Goal: Browse casually: Explore the website without a specific task or goal

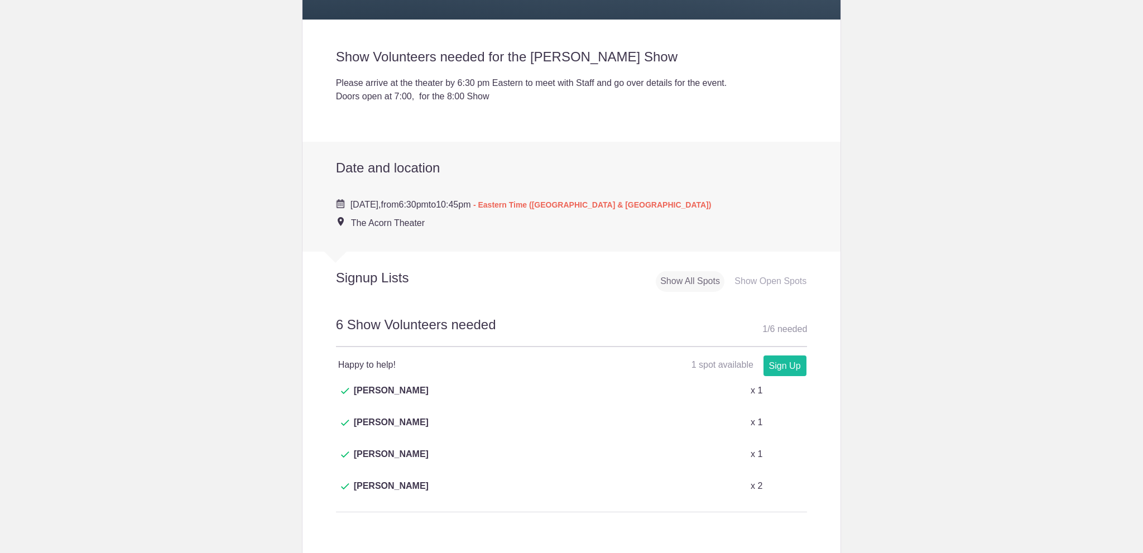
scroll to position [279, 0]
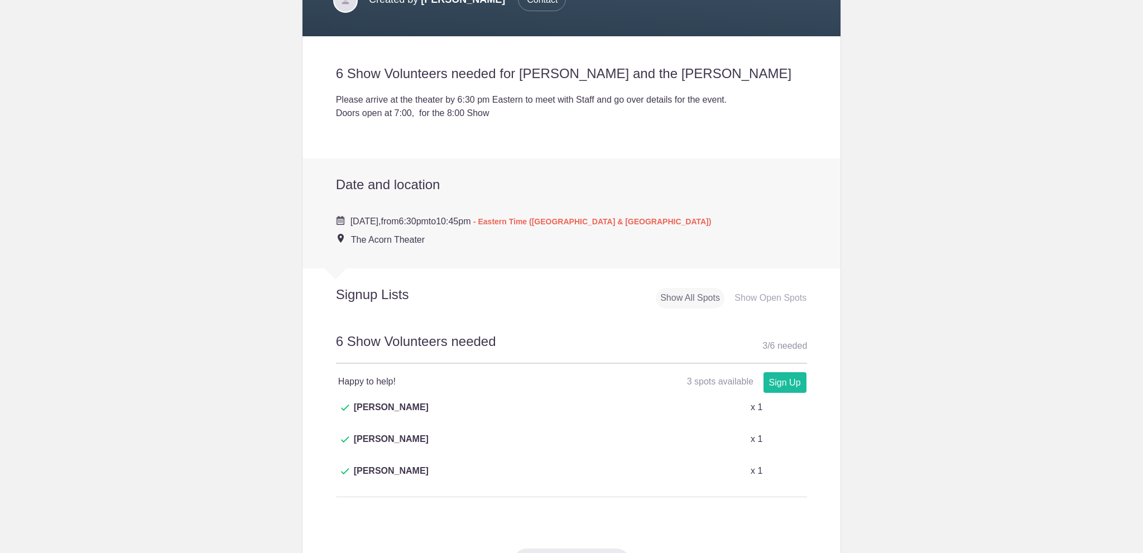
scroll to position [391, 0]
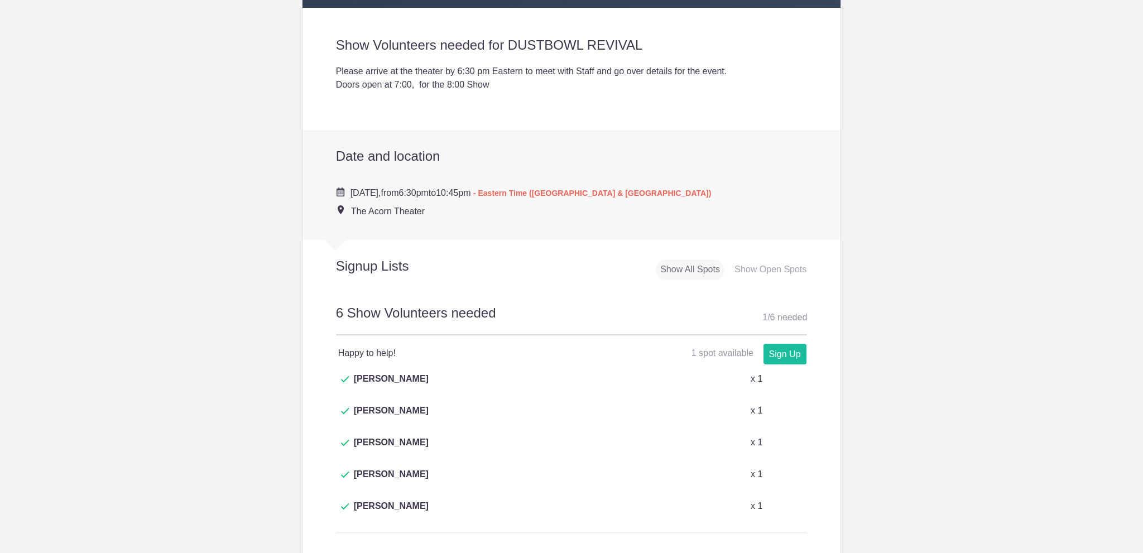
scroll to position [335, 0]
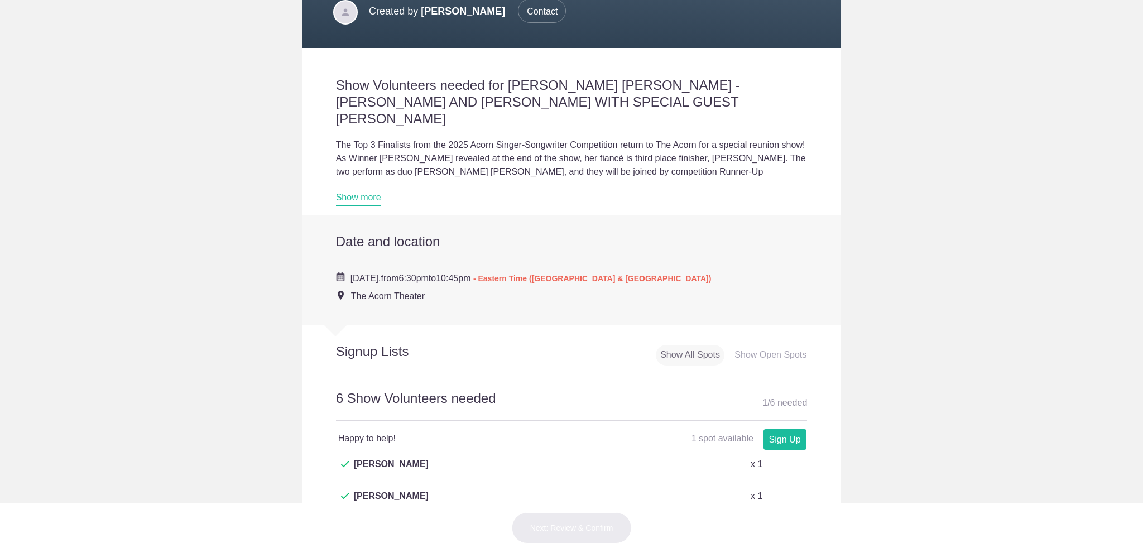
scroll to position [335, 0]
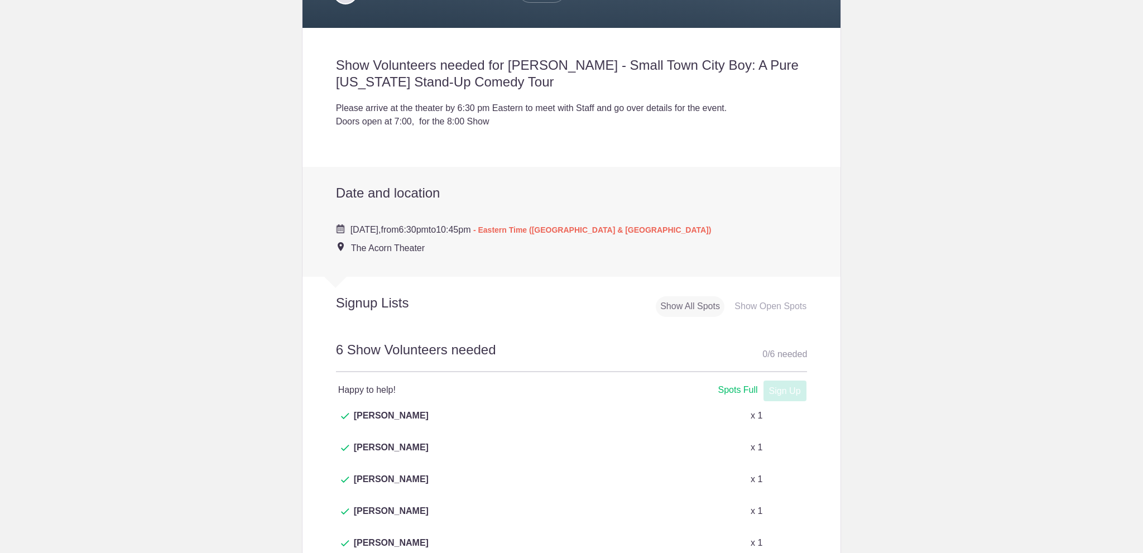
scroll to position [335, 0]
